Goal: Information Seeking & Learning: Learn about a topic

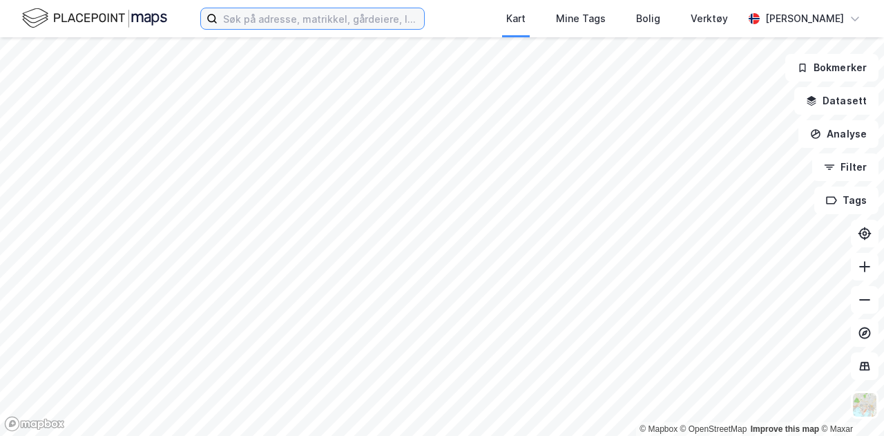
click at [316, 21] on input at bounding box center [320, 18] width 206 height 21
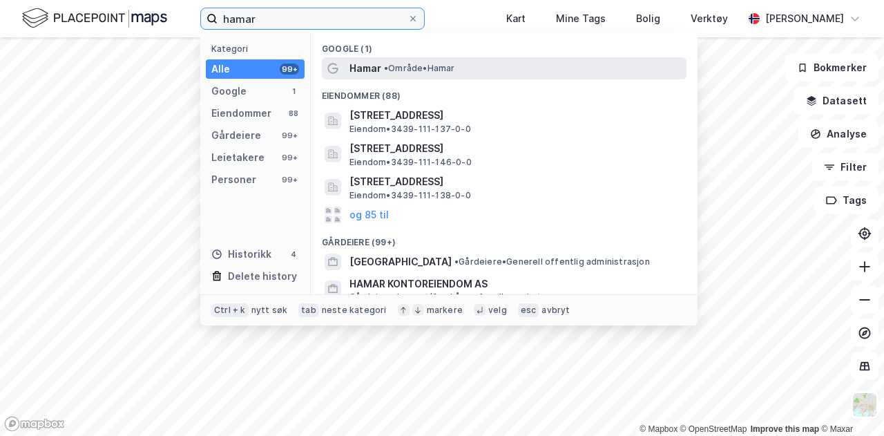
type input "hamar"
click at [421, 69] on span "• Område • [GEOGRAPHIC_DATA]" at bounding box center [419, 68] width 71 height 11
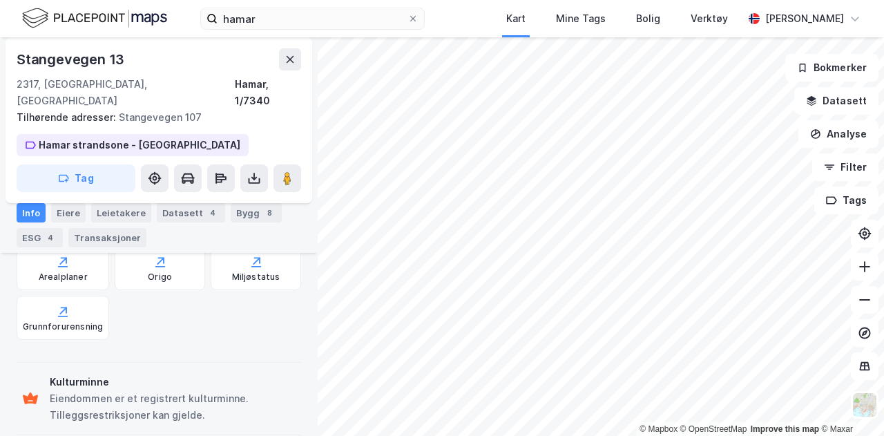
scroll to position [469, 0]
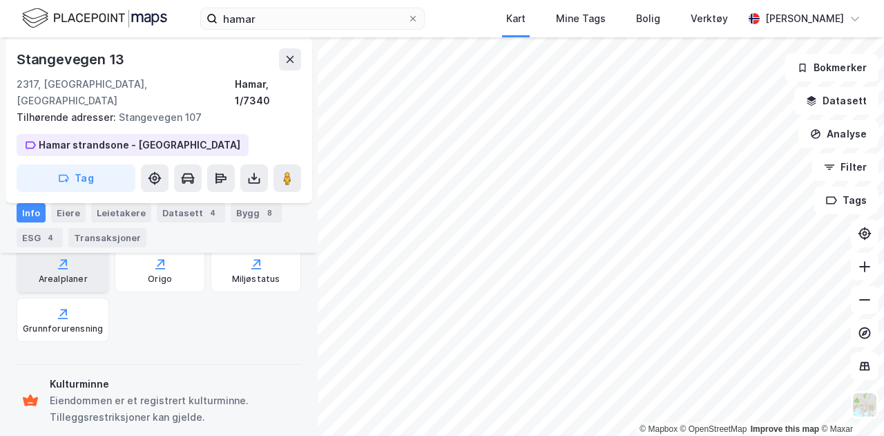
click at [84, 273] on div "Arealplaner" at bounding box center [63, 278] width 49 height 11
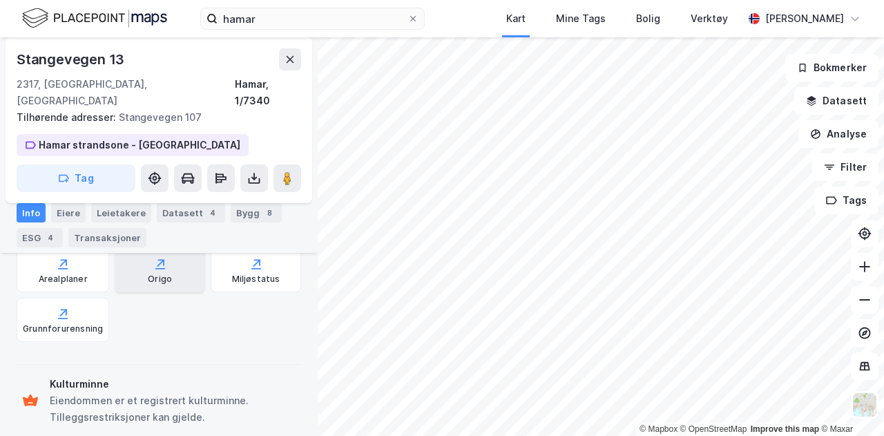
click at [166, 255] on div "Origo" at bounding box center [160, 270] width 90 height 44
click at [841, 100] on button "Datasett" at bounding box center [836, 101] width 84 height 28
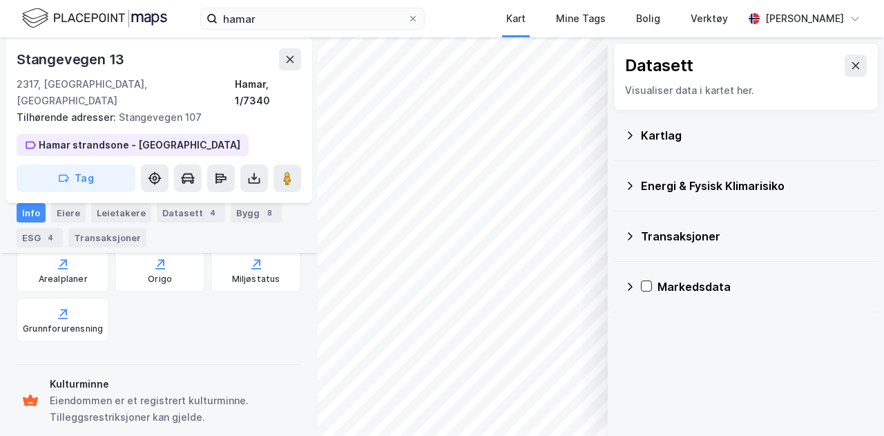
click at [635, 136] on div "Kartlag" at bounding box center [745, 135] width 243 height 33
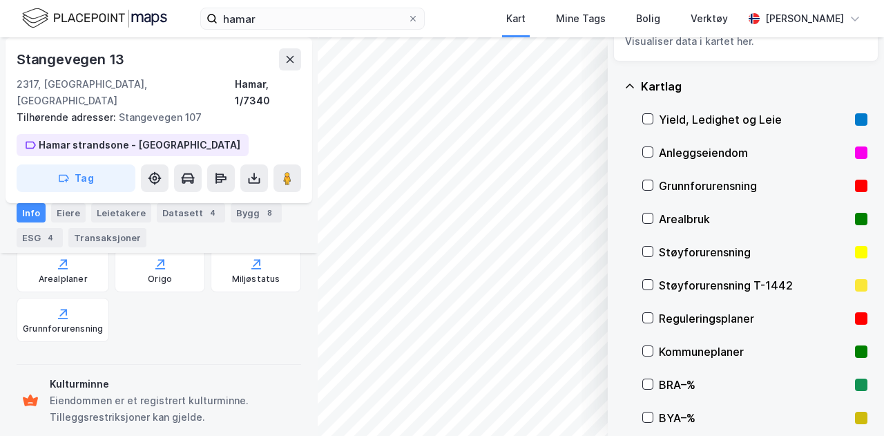
scroll to position [50, 0]
click at [644, 318] on icon at bounding box center [648, 317] width 10 height 10
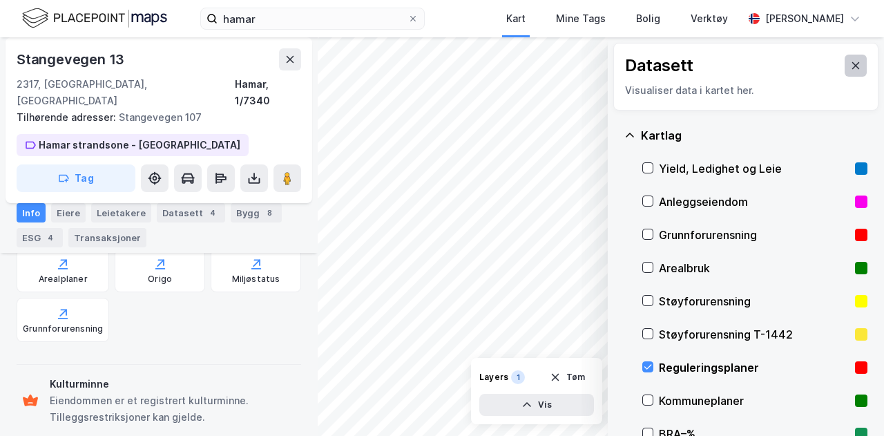
click at [850, 64] on icon at bounding box center [855, 65] width 11 height 11
